Goal: Find specific page/section: Find specific page/section

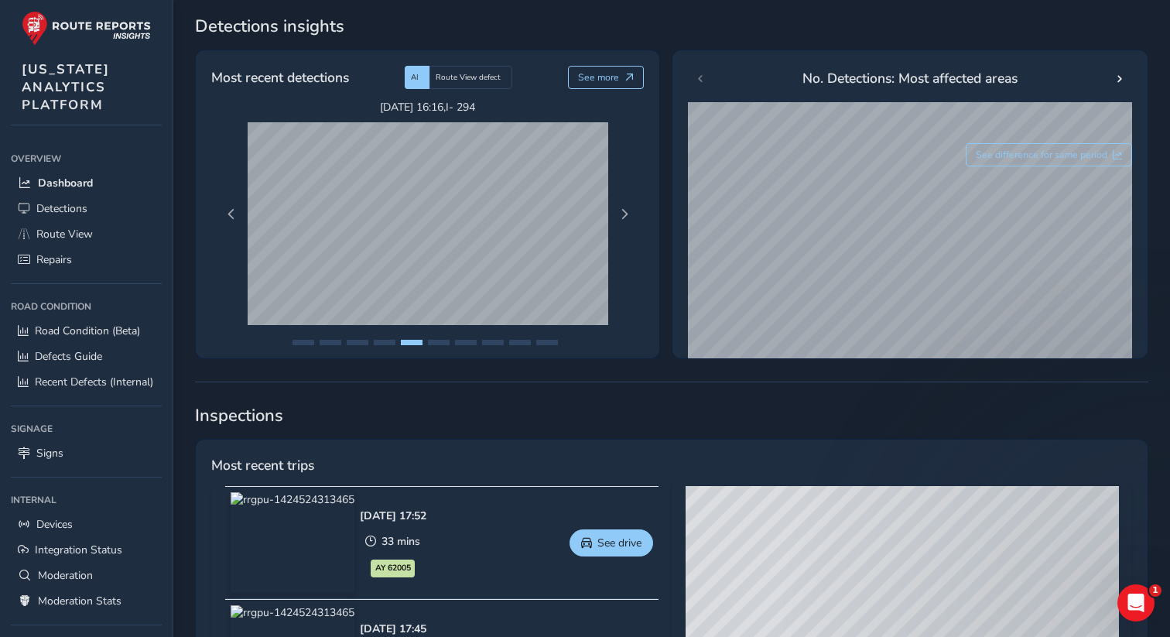
scroll to position [277, 0]
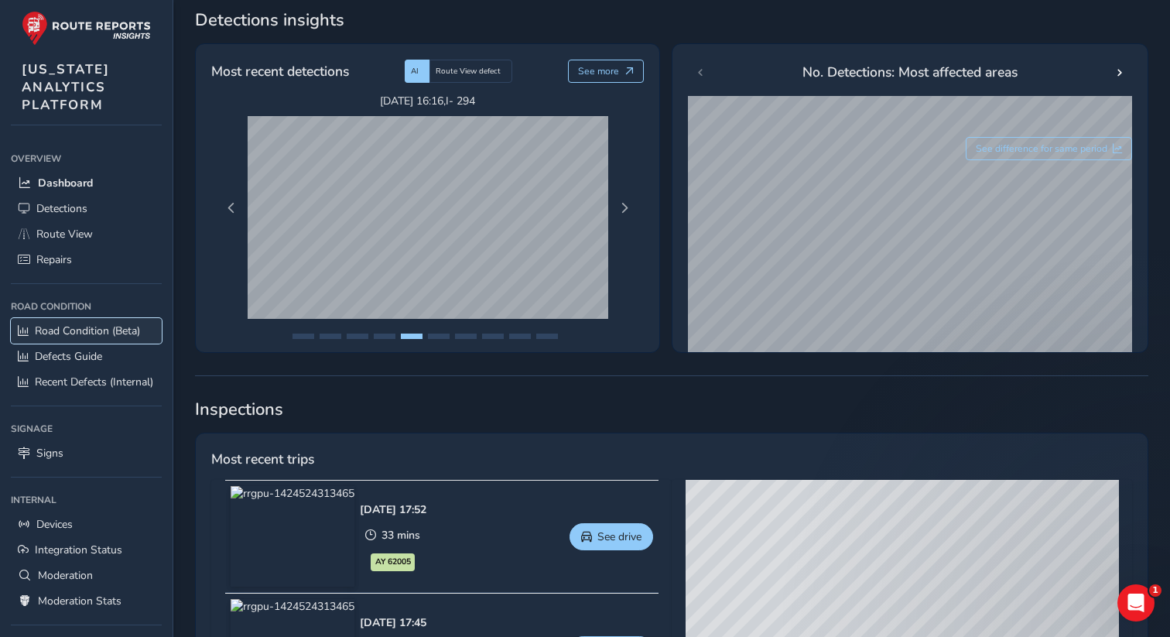
click at [76, 332] on span "Road Condition (Beta)" at bounding box center [87, 330] width 105 height 15
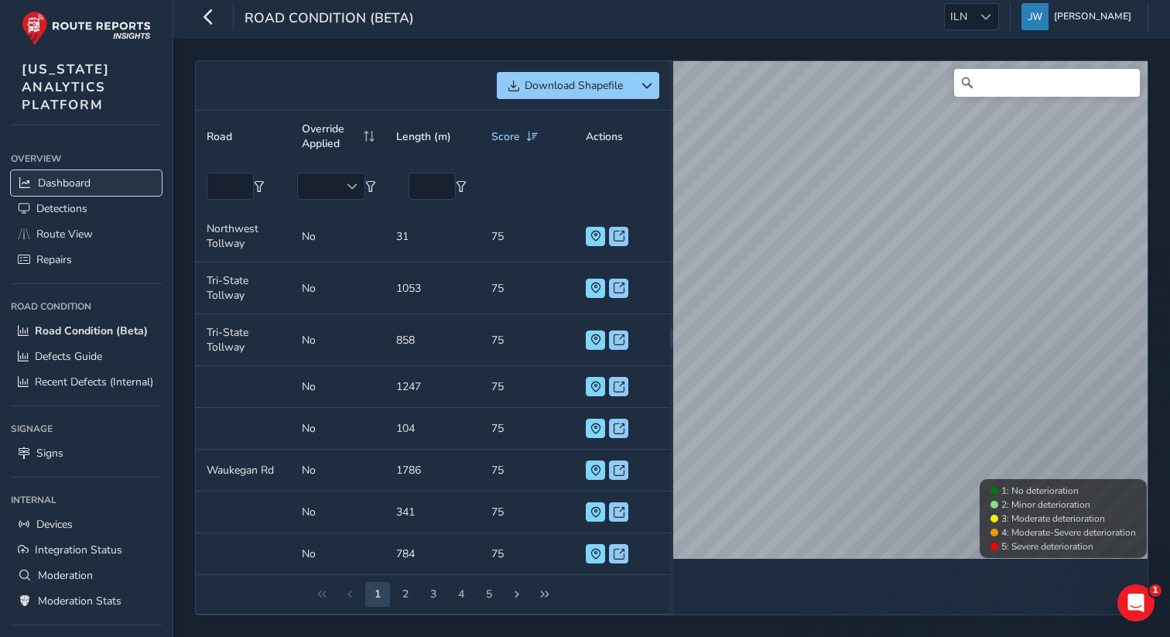
click at [85, 176] on span "Dashboard" at bounding box center [64, 183] width 53 height 15
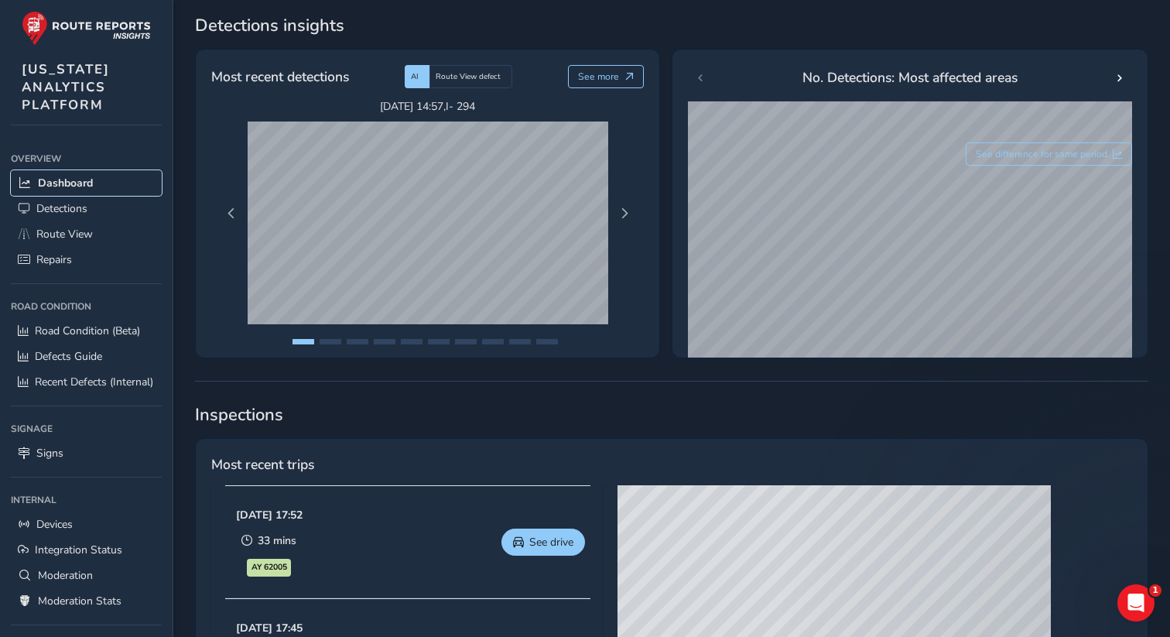
scroll to position [274, 0]
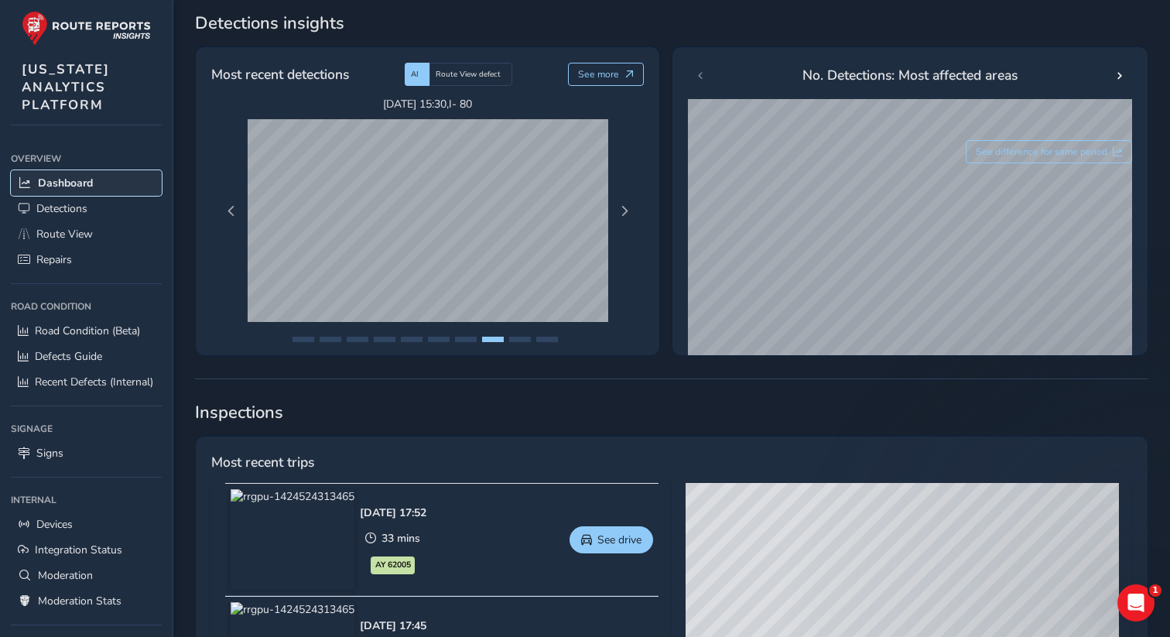
click at [75, 181] on span "Dashboard" at bounding box center [65, 183] width 55 height 15
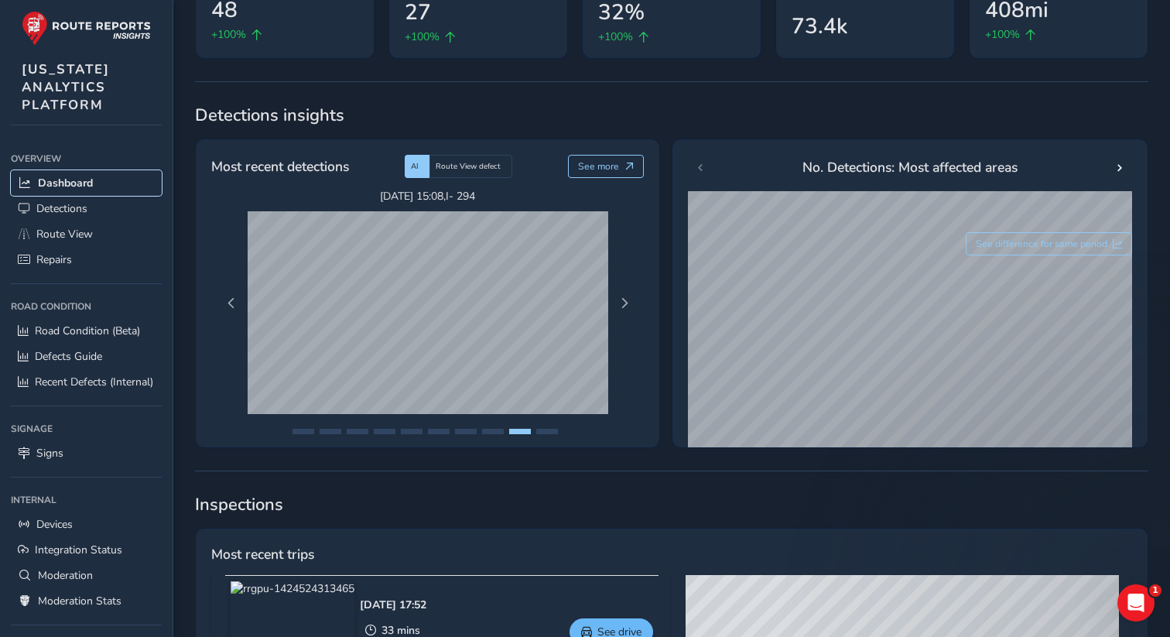
scroll to position [209, 0]
